Goal: Learn about a topic: Learn about a topic

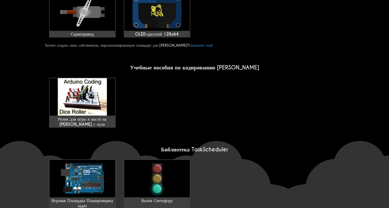
scroll to position [307, 0]
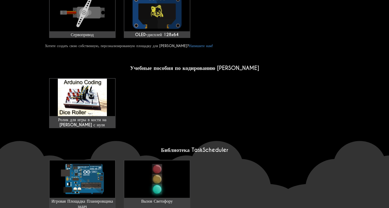
click at [183, 65] on ya-tr-span "Учебные пособия по кодированию [PERSON_NAME]" at bounding box center [194, 67] width 129 height 7
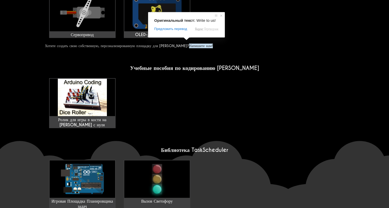
click at [189, 43] on ya-tr-span "Напишите нам!" at bounding box center [201, 45] width 24 height 5
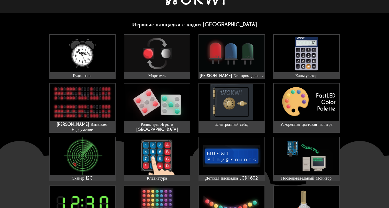
scroll to position [0, 0]
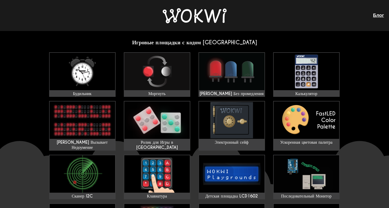
click at [221, 17] on img at bounding box center [195, 15] width 64 height 15
click at [191, 19] on img at bounding box center [195, 15] width 64 height 15
click at [181, 20] on img at bounding box center [195, 15] width 64 height 15
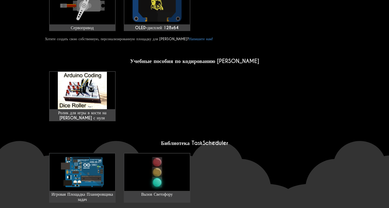
scroll to position [417, 0]
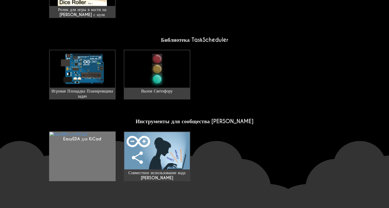
click at [104, 131] on link "EasyEDA для KiCad" at bounding box center [82, 156] width 66 height 50
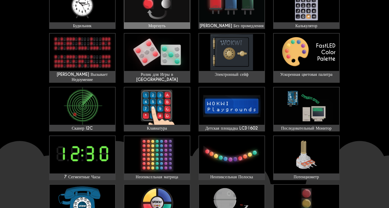
scroll to position [33, 0]
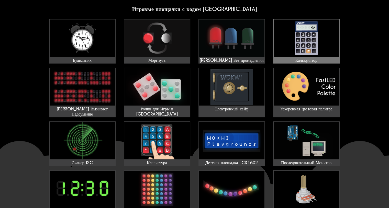
click at [296, 34] on img at bounding box center [306, 37] width 65 height 37
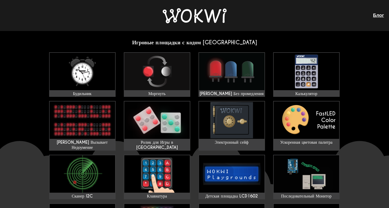
click at [187, 42] on ya-tr-span "Игровые площадки с кодом [GEOGRAPHIC_DATA]" at bounding box center [194, 42] width 125 height 7
click at [188, 21] on img at bounding box center [195, 15] width 64 height 15
click at [166, 23] on link at bounding box center [195, 16] width 64 height 16
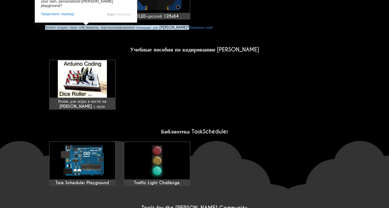
scroll to position [384, 0]
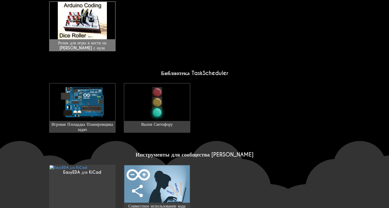
click at [93, 40] on ya-tr-span "Ролик для игры в кости на [PERSON_NAME] с нуля" at bounding box center [82, 45] width 48 height 10
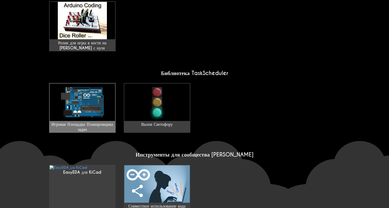
click at [103, 93] on img at bounding box center [82, 101] width 65 height 37
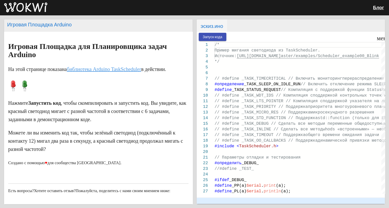
scroll to position [52, 0]
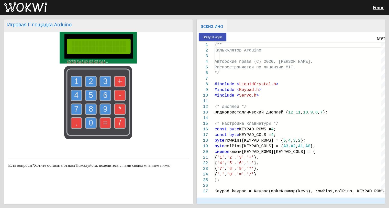
scroll to position [5, 0]
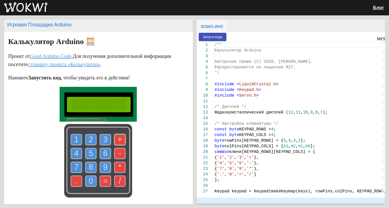
click at [115, 135] on use at bounding box center [120, 139] width 11 height 11
click at [97, 137] on rect at bounding box center [98, 160] width 68 height 73
click at [100, 137] on use at bounding box center [105, 139] width 11 height 11
click at [90, 138] on text "2" at bounding box center [91, 139] width 4 height 9
click at [89, 140] on text "2" at bounding box center [91, 139] width 4 height 9
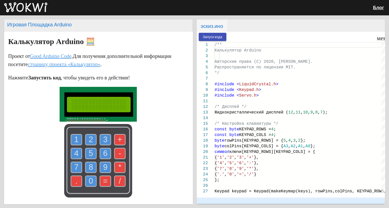
click at [86, 146] on rect at bounding box center [98, 160] width 68 height 73
click at [87, 148] on g "5" at bounding box center [90, 153] width 11 height 11
click at [89, 150] on text "5" at bounding box center [91, 153] width 4 height 9
click at [94, 150] on use at bounding box center [90, 153] width 11 height 11
